Goal: Book appointment/travel/reservation

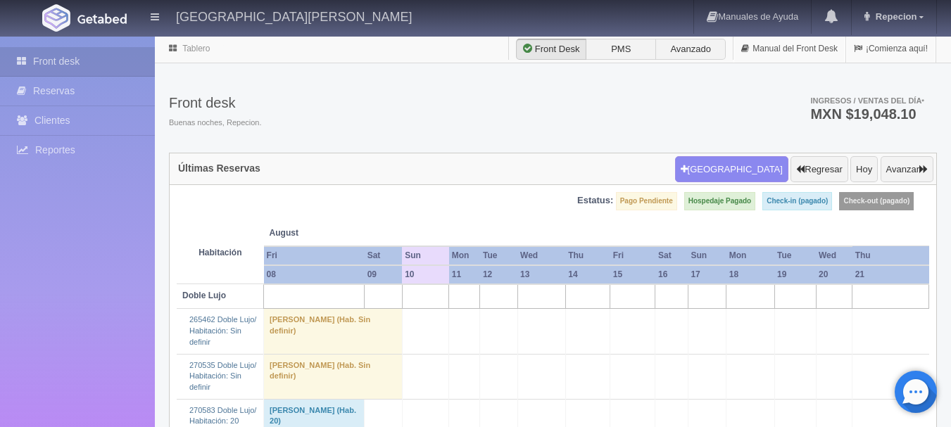
click at [512, 290] on td at bounding box center [498, 296] width 37 height 25
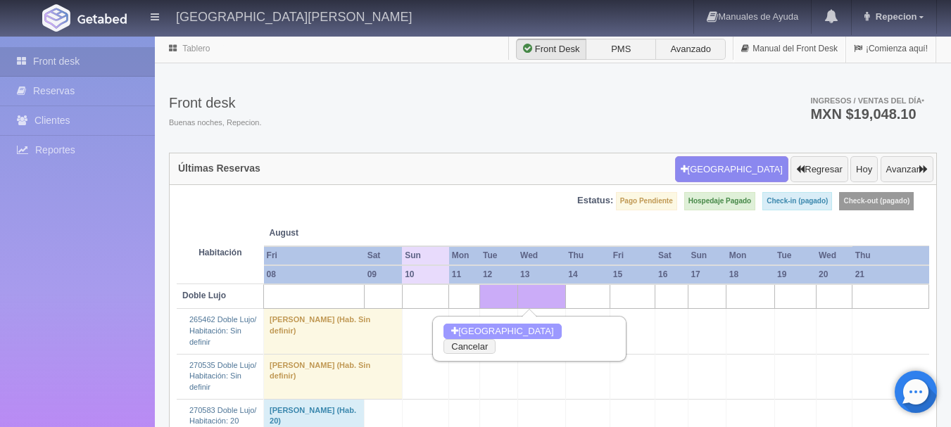
click at [503, 327] on button "[GEOGRAPHIC_DATA]" at bounding box center [502, 331] width 118 height 15
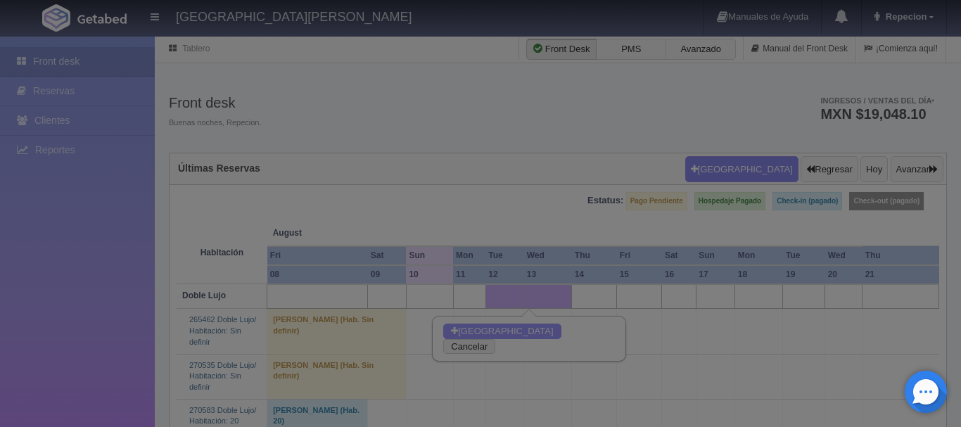
checkbox input "false"
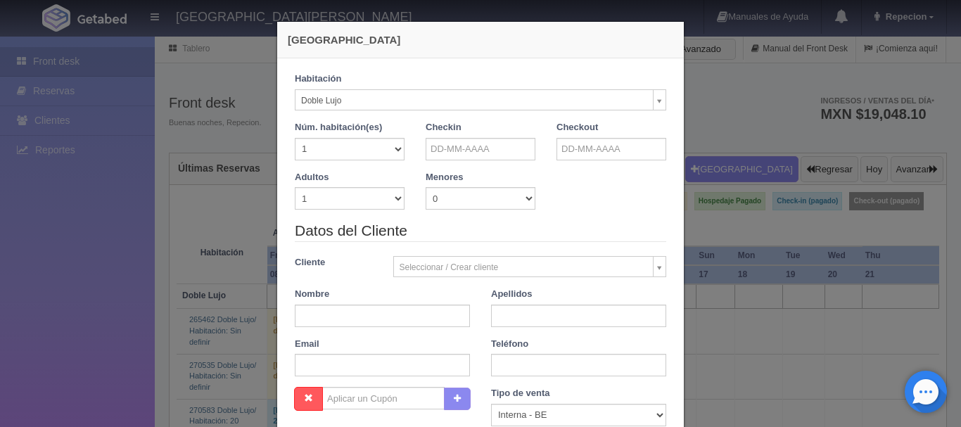
type input "[DATE]"
checkbox input "false"
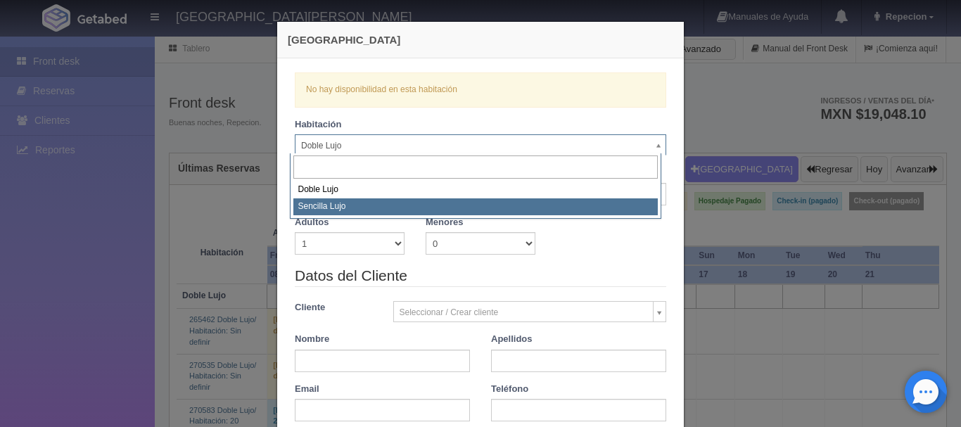
select select "576"
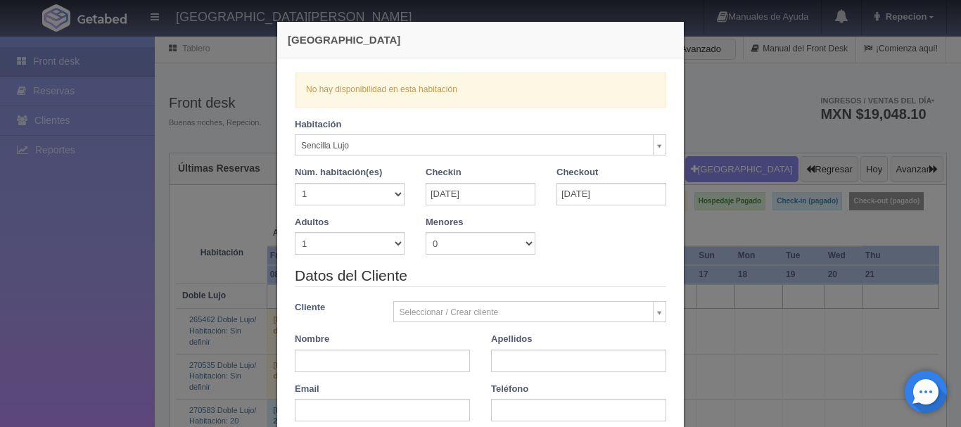
checkbox input "false"
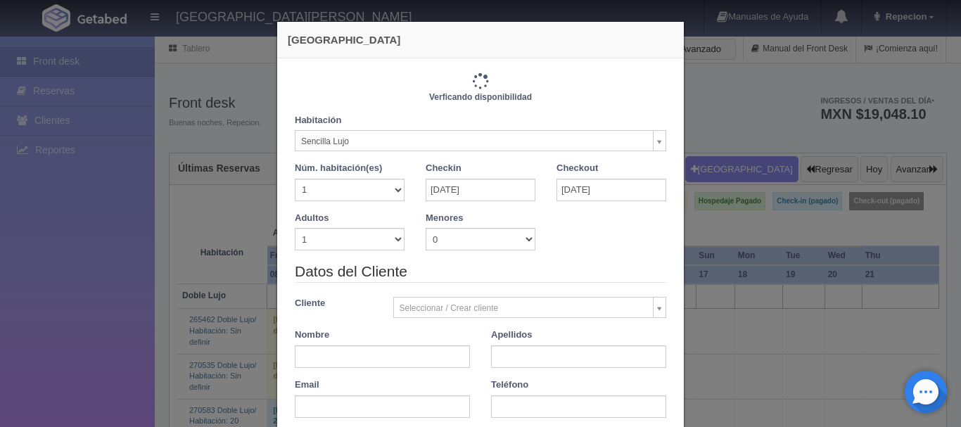
type input "1150.00"
checkbox input "false"
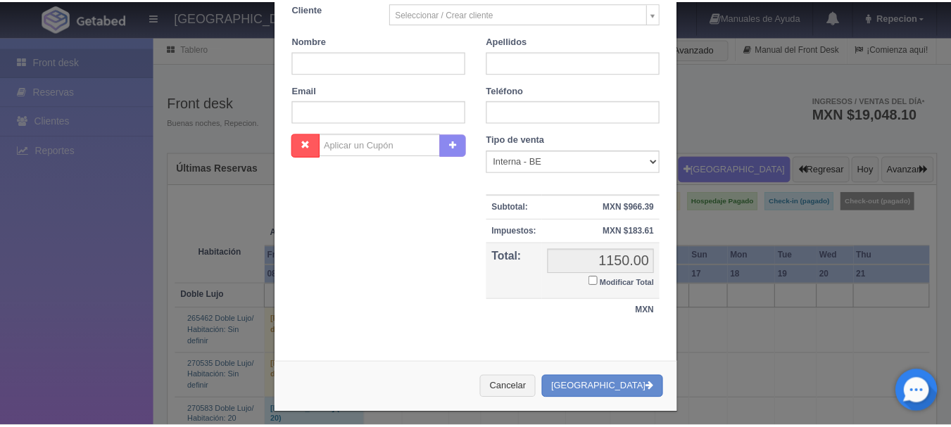
scroll to position [309, 0]
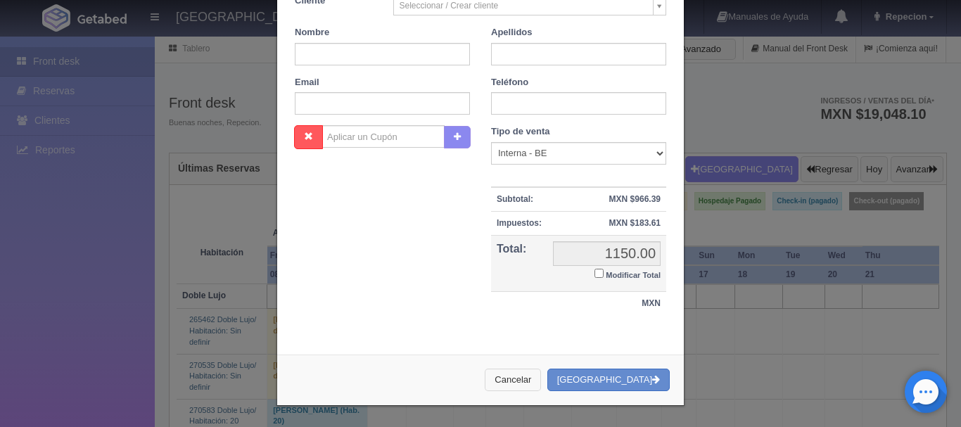
click at [540, 372] on button "Cancelar" at bounding box center [513, 380] width 56 height 23
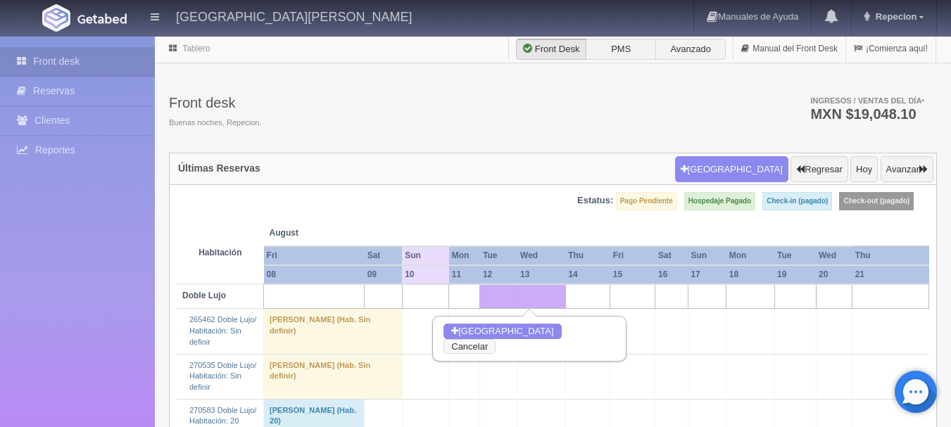
click at [496, 339] on button "Cancelar" at bounding box center [469, 346] width 52 height 15
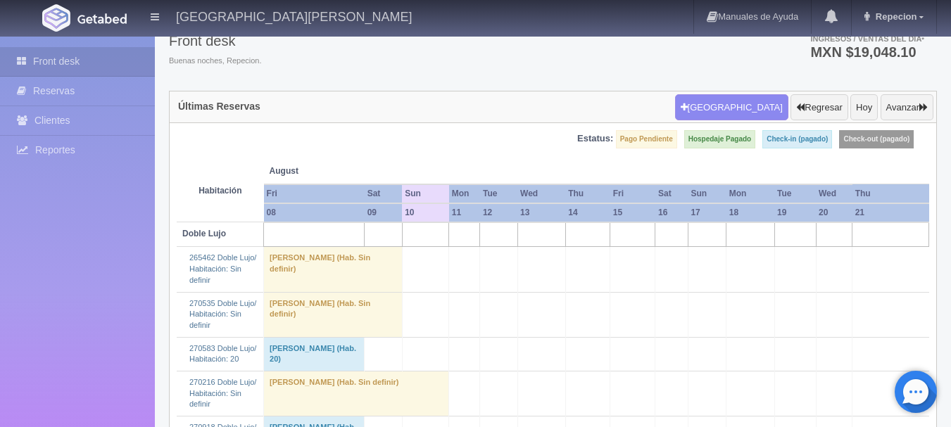
scroll to position [0, 0]
